Goal: Information Seeking & Learning: Learn about a topic

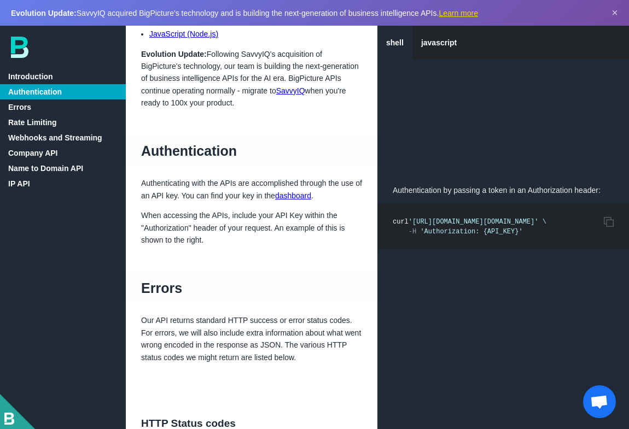
scroll to position [3, 0]
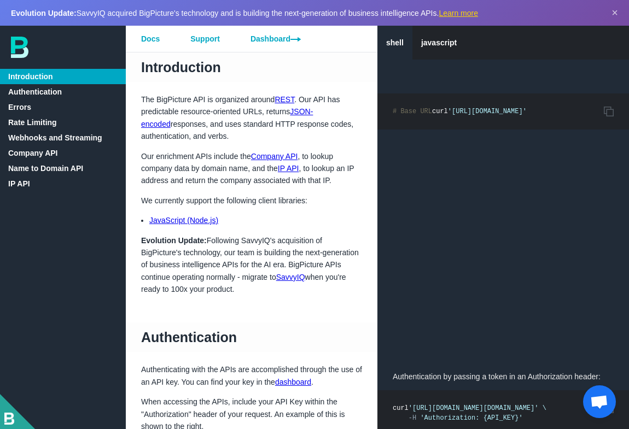
click at [84, 91] on link "Authentication" at bounding box center [63, 91] width 126 height 15
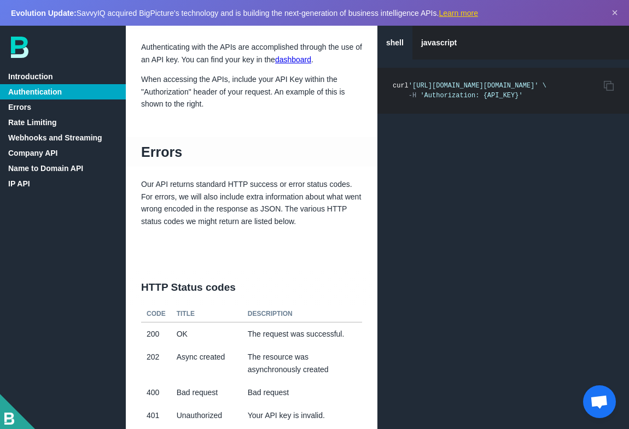
click at [77, 149] on link "Company API" at bounding box center [63, 152] width 126 height 15
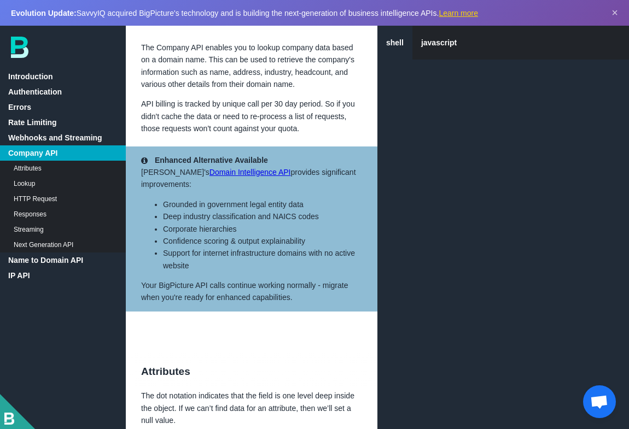
click at [80, 80] on link "Introduction" at bounding box center [63, 76] width 126 height 15
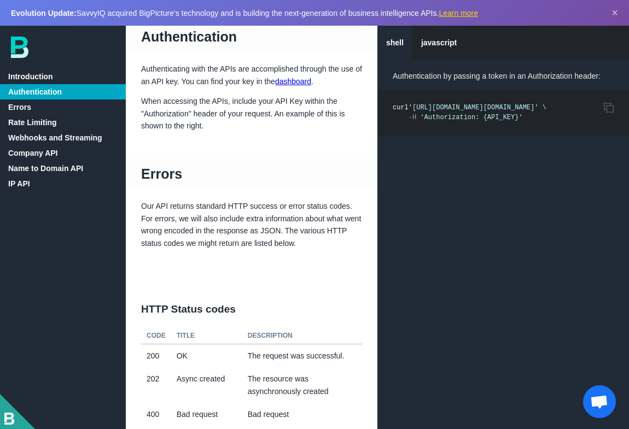
scroll to position [3, 0]
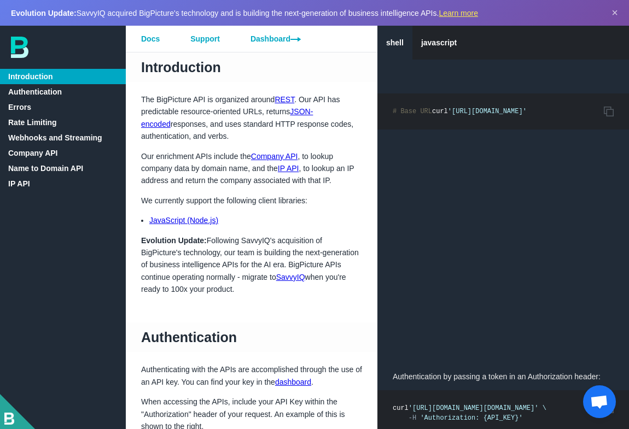
click at [470, 14] on link "Learn more" at bounding box center [458, 13] width 39 height 9
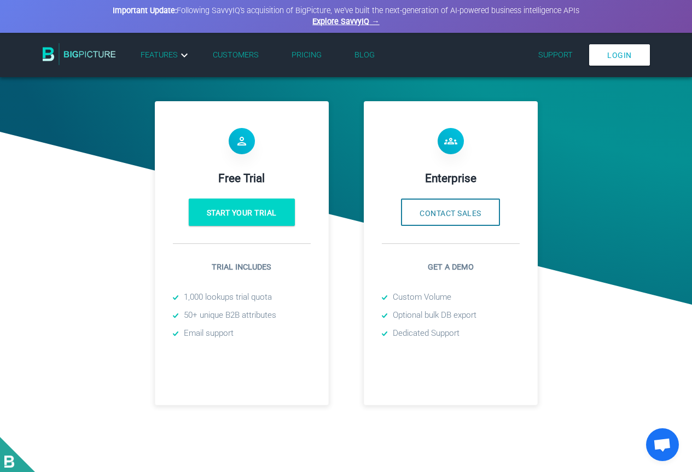
scroll to position [273, 0]
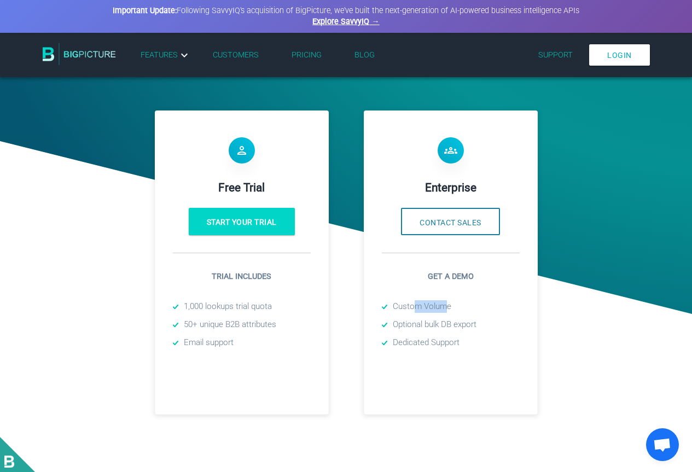
drag, startPoint x: 431, startPoint y: 314, endPoint x: 407, endPoint y: 316, distance: 24.1
click at [407, 313] on li "Custom Volume" at bounding box center [451, 306] width 138 height 13
click at [462, 312] on li "Custom Volume" at bounding box center [451, 306] width 138 height 13
click at [460, 220] on button "Contact Sales" at bounding box center [450, 221] width 99 height 27
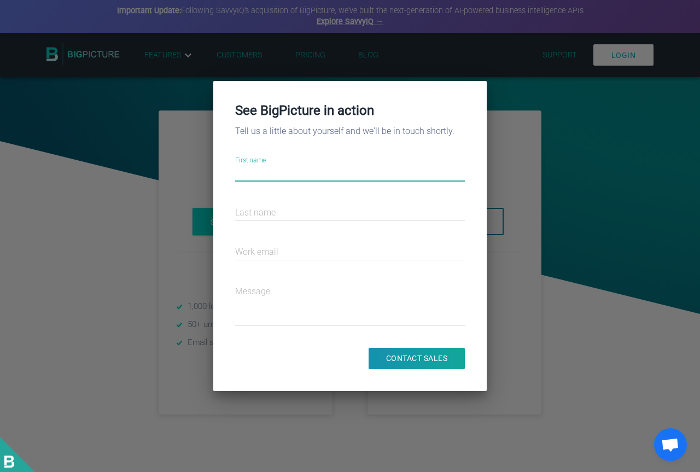
click at [576, 180] on div at bounding box center [350, 236] width 700 height 472
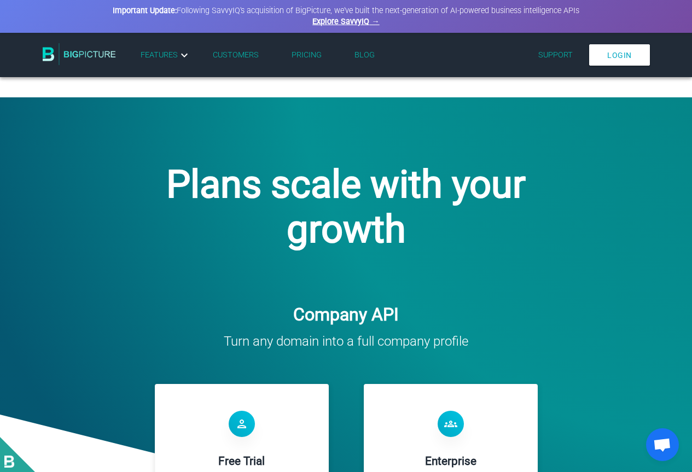
scroll to position [164, 0]
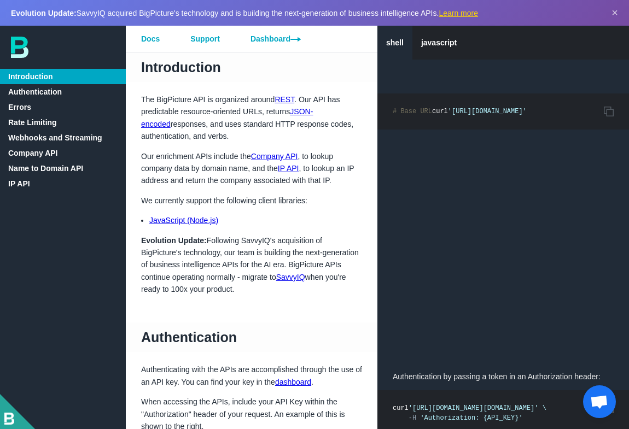
click at [209, 41] on link "Support" at bounding box center [205, 39] width 60 height 26
